Goal: Task Accomplishment & Management: Use online tool/utility

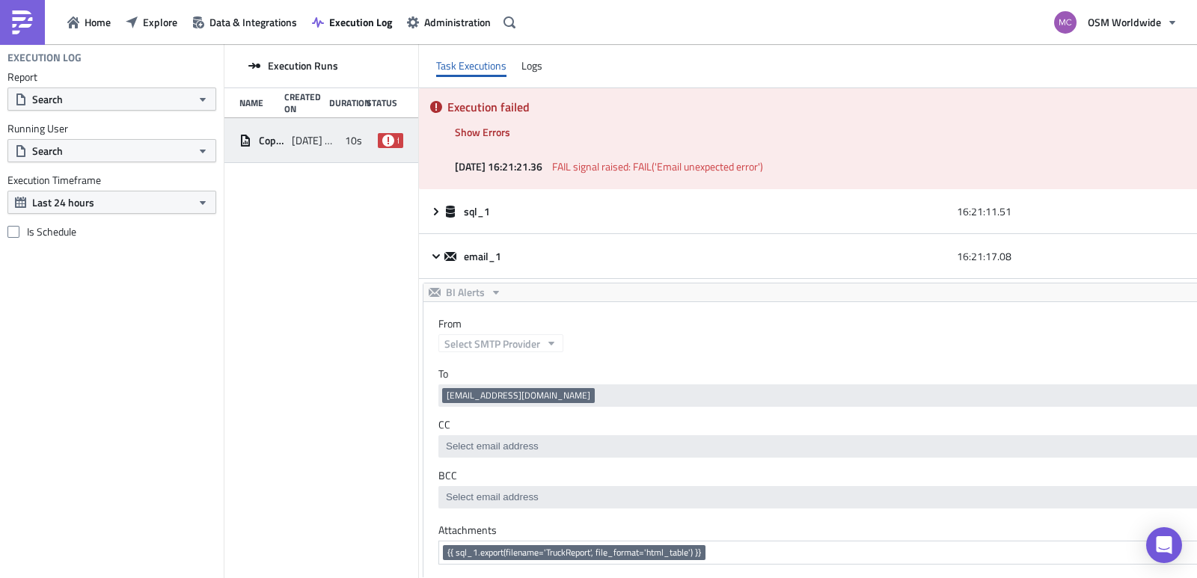
scroll to position [621, 0]
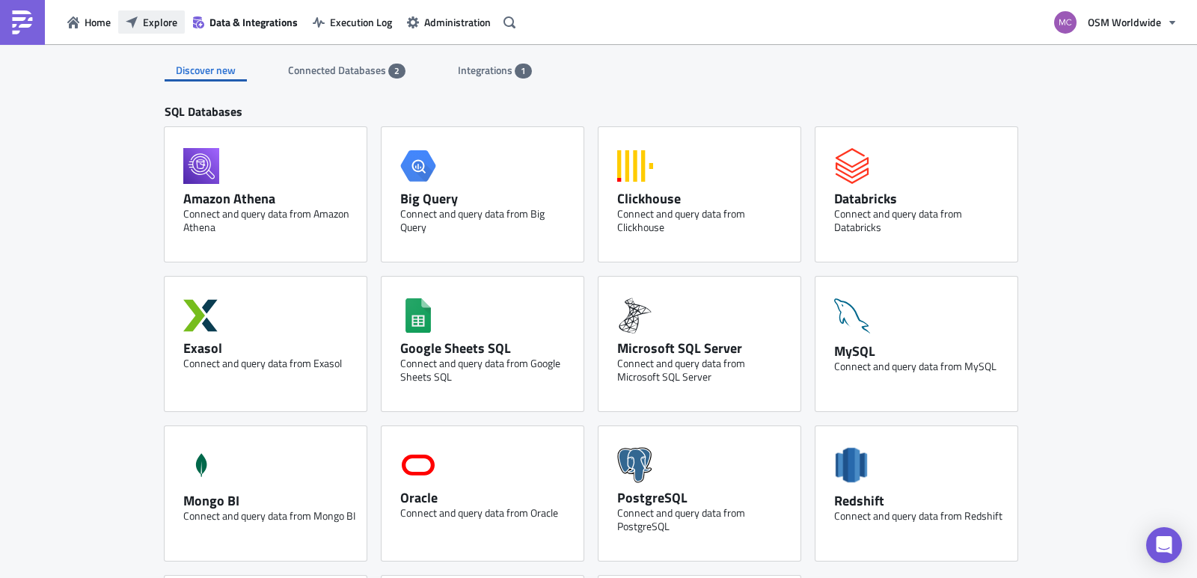
click at [176, 23] on span "Explore" at bounding box center [160, 22] width 34 height 16
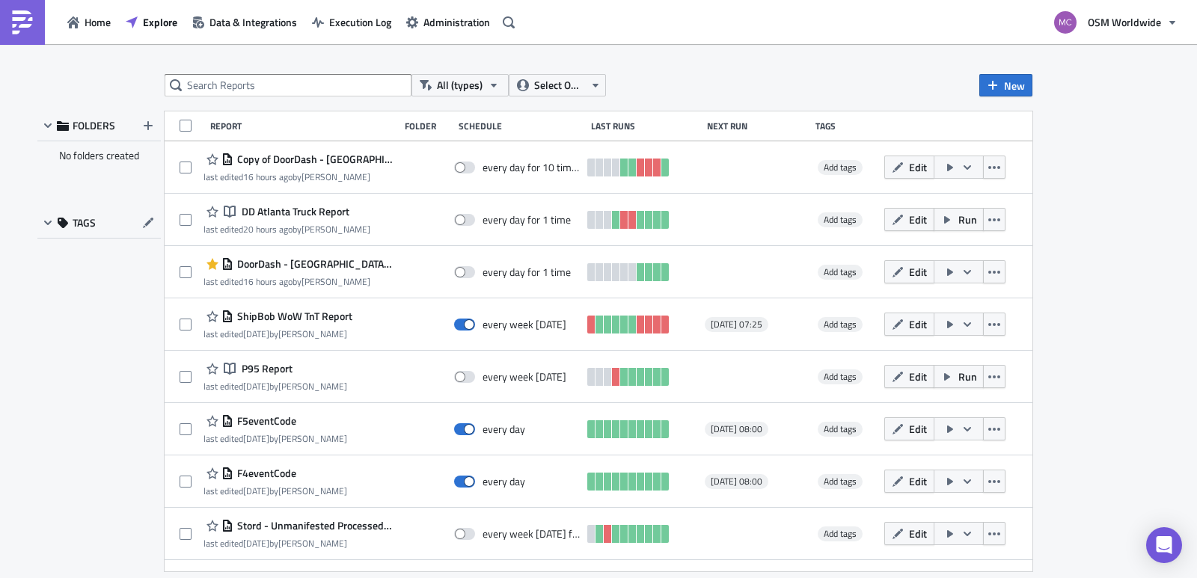
drag, startPoint x: 328, startPoint y: 209, endPoint x: 301, endPoint y: 209, distance: 26.9
click at [301, 209] on span "DD Atlanta Truck Report" at bounding box center [293, 211] width 111 height 13
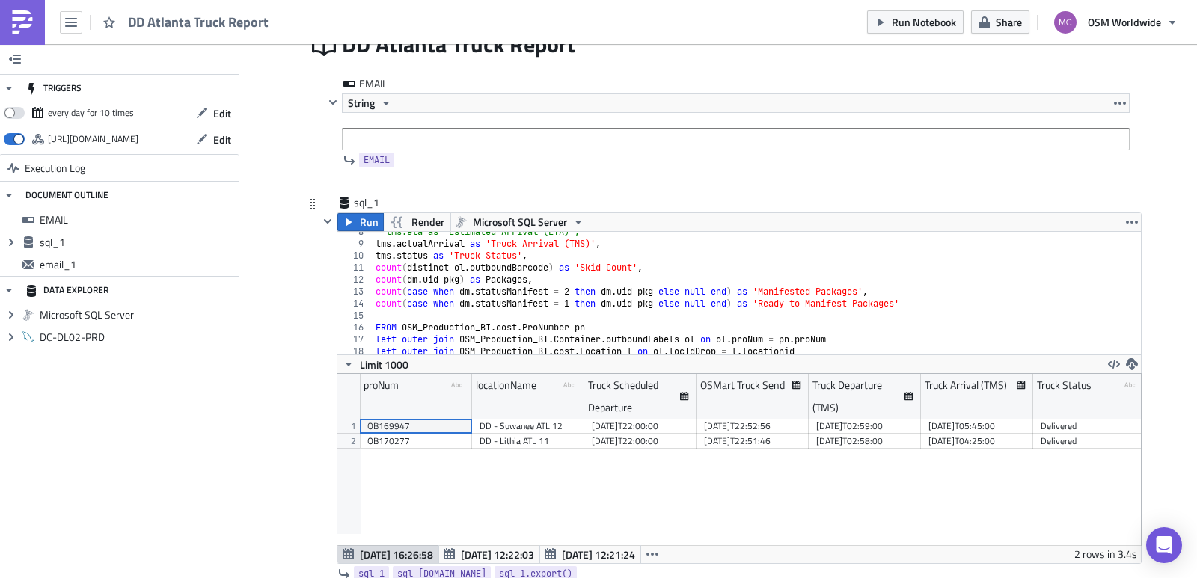
scroll to position [154, 0]
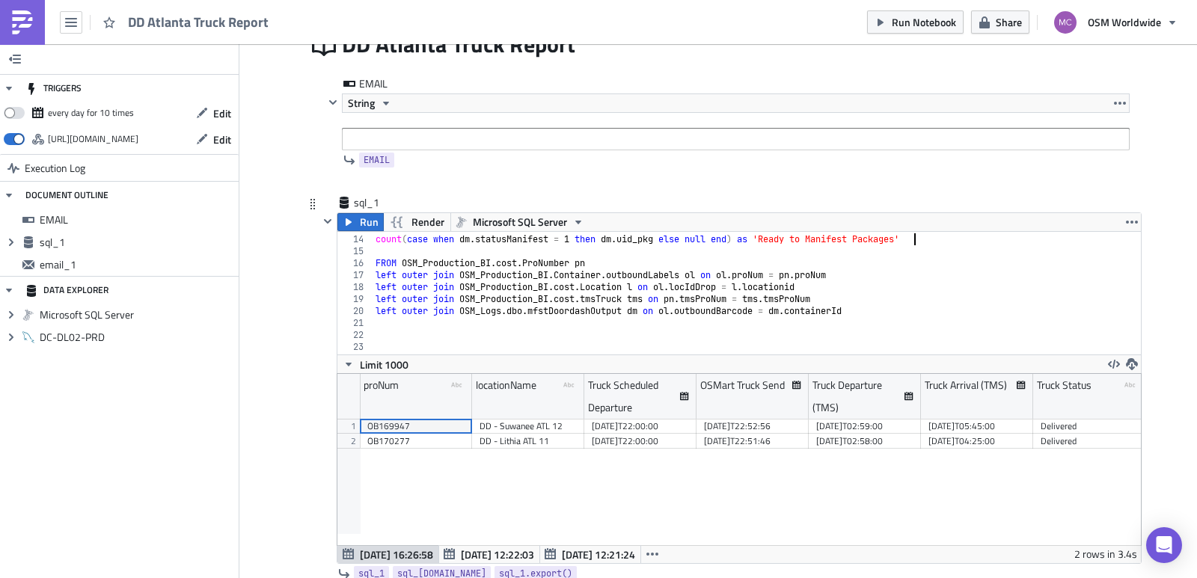
click at [954, 245] on div "count ( case when dm . statusManifest = 2 then dm . uid_pkg else null end ) as …" at bounding box center [750, 294] width 757 height 147
paste textarea "-1 then dm.uid_pkg else null end) as 'Manifest Failed"
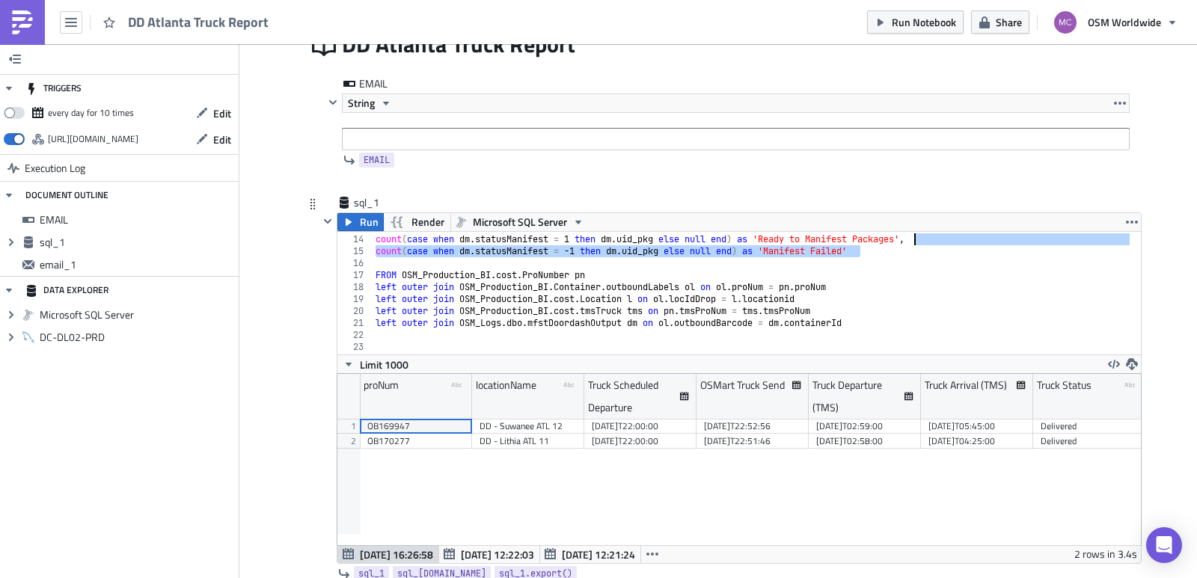
drag, startPoint x: 885, startPoint y: 252, endPoint x: 910, endPoint y: 243, distance: 26.3
click at [910, 243] on div "count ( case when dm . statusManifest = 2 then dm . uid_pkg else null end ) as …" at bounding box center [750, 294] width 757 height 147
type textarea "count(case when dm.statusManifest = 1 then dm.uid_pkg else null end) as 'Ready …"
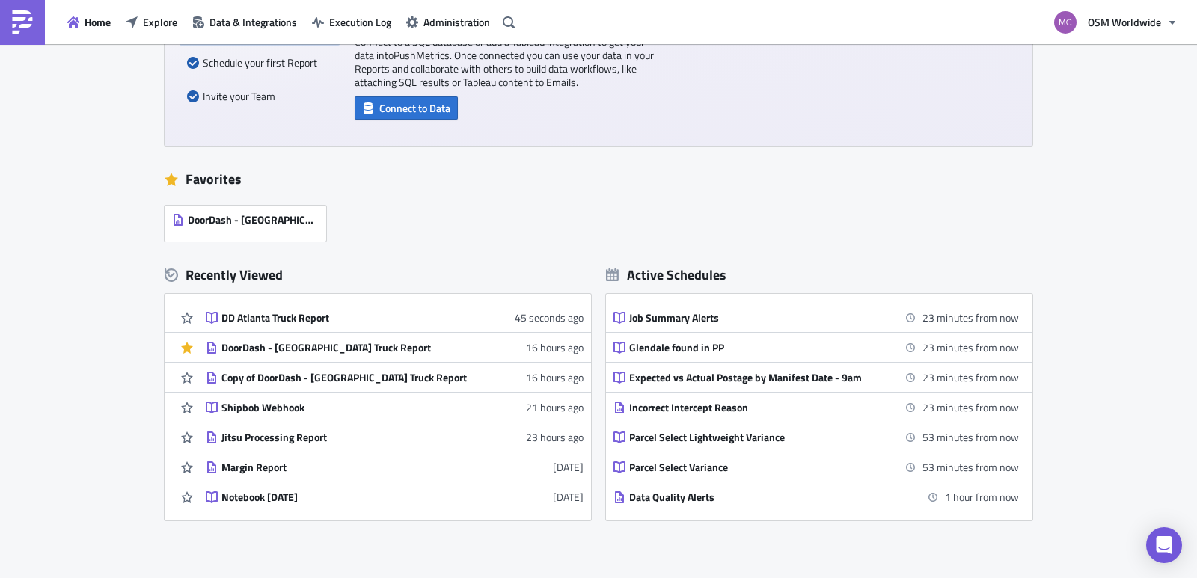
scroll to position [242, 0]
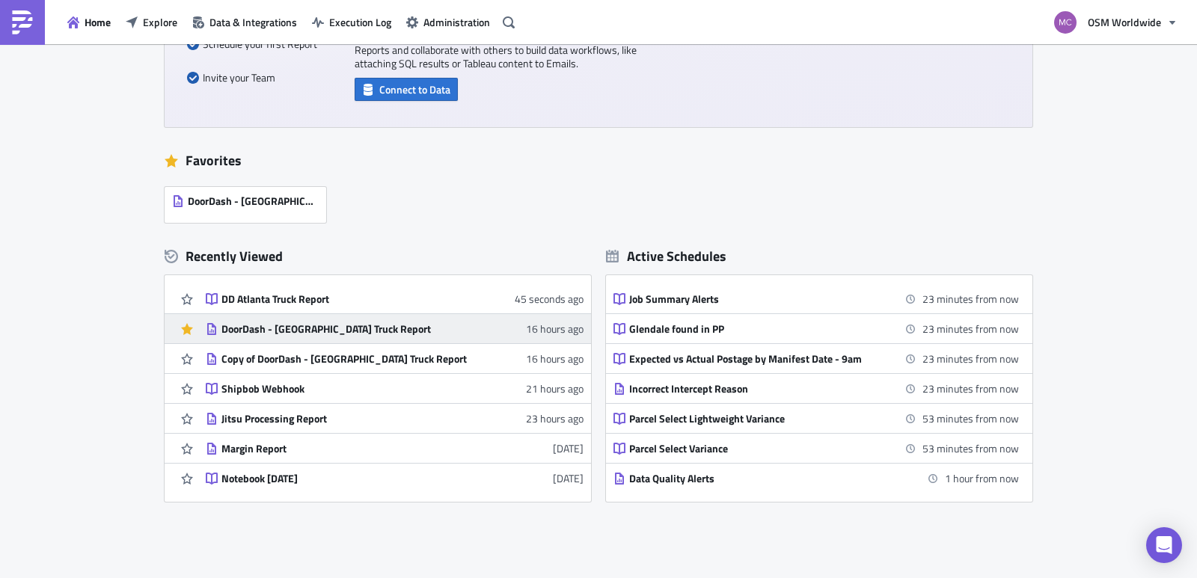
click at [295, 327] on div "DoorDash - [GEOGRAPHIC_DATA] Truck Report" at bounding box center [352, 328] width 262 height 13
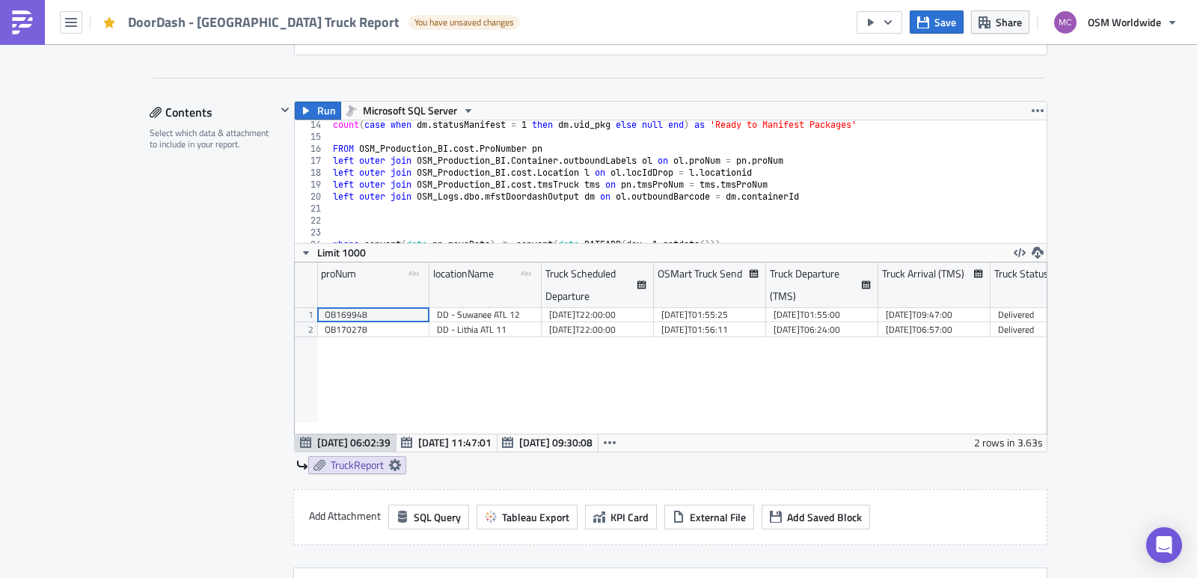
scroll to position [135, 0]
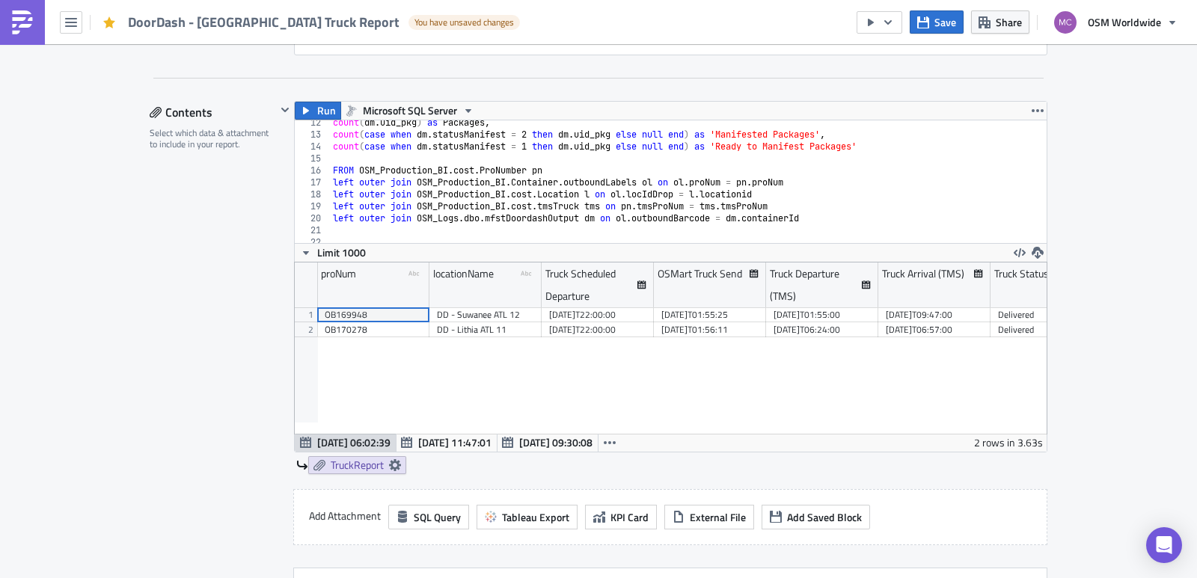
click at [915, 159] on div "count ( dm . uid_pkg ) as Packages , count ( case when dm . statusManifest = 2 …" at bounding box center [682, 190] width 705 height 147
click at [901, 152] on div "count ( dm . uid_pkg ) as Packages , count ( case when dm . statusManifest = 2 …" at bounding box center [682, 190] width 705 height 147
paste textarea "-1 then dm.uid_pkg else null end) as 'Manifest Failed"
type textarea "count(case when dm.statusManifest = -1 then dm.uid_pkg else null end) as 'Manif…"
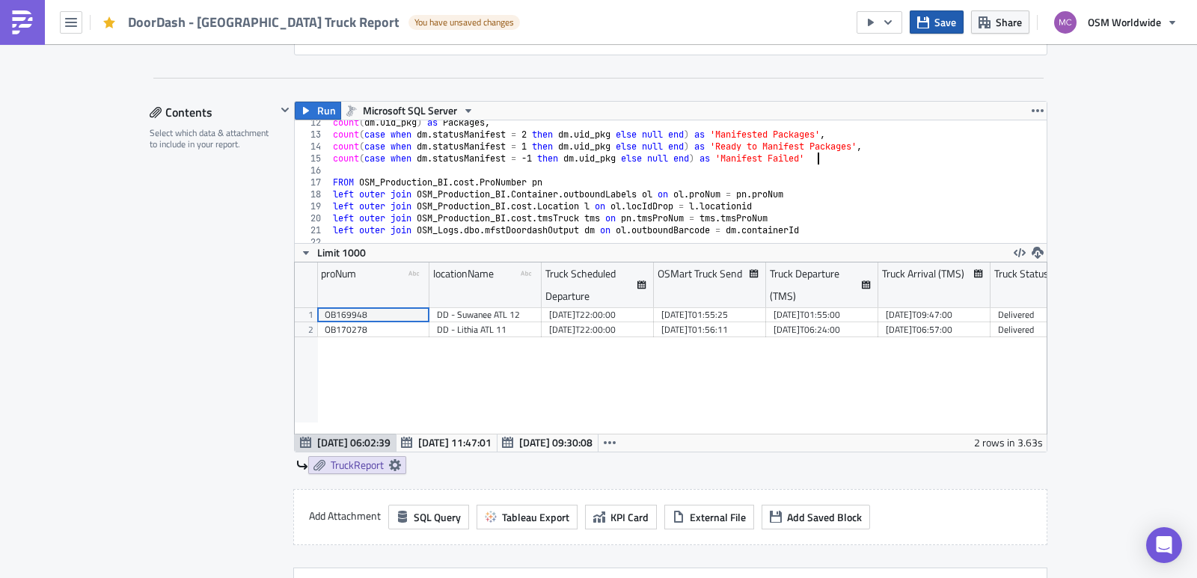
click at [937, 24] on span "Save" at bounding box center [945, 22] width 22 height 16
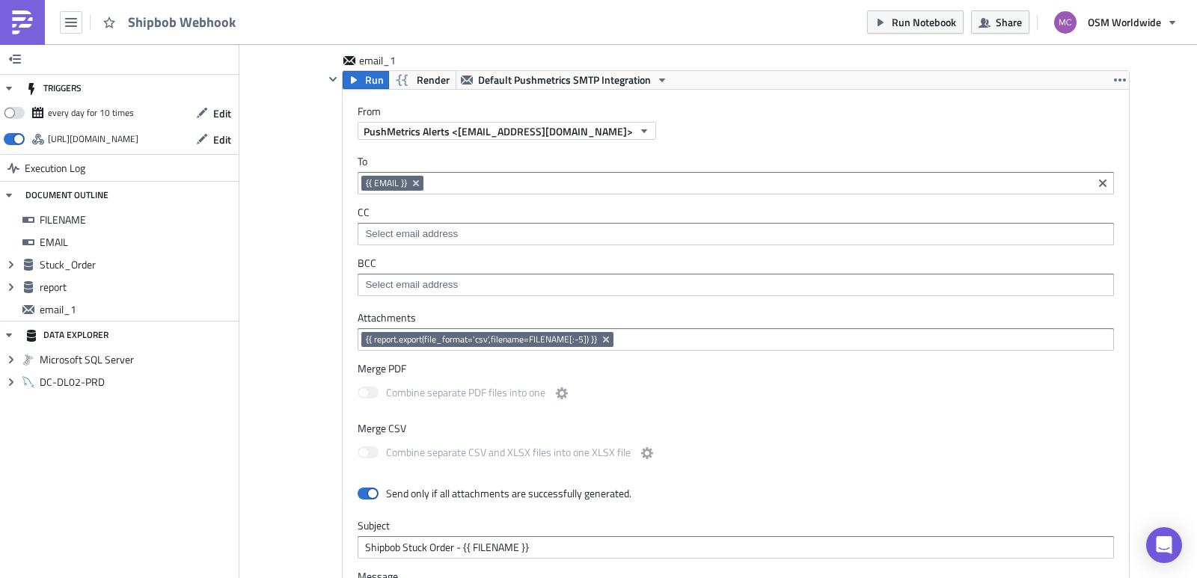
scroll to position [171, 785]
